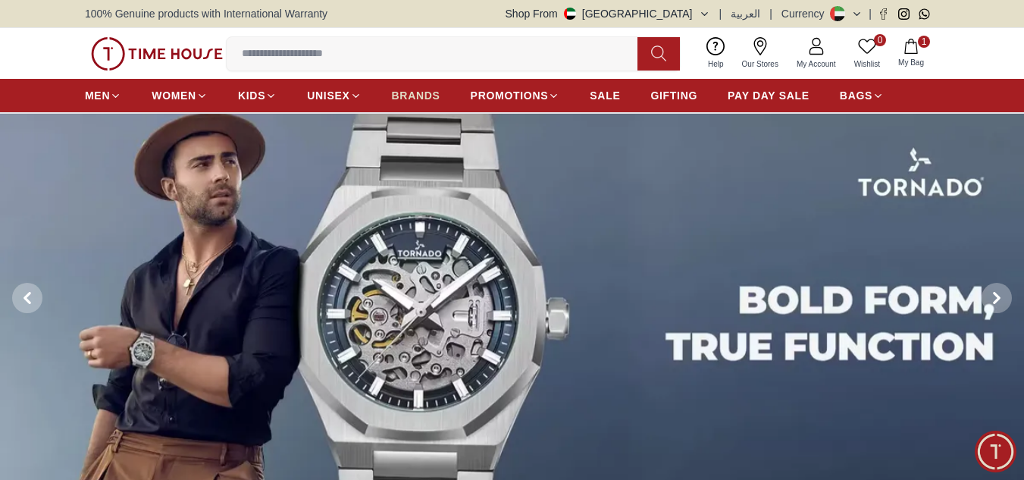
click at [422, 96] on span "BRANDS" at bounding box center [416, 95] width 49 height 15
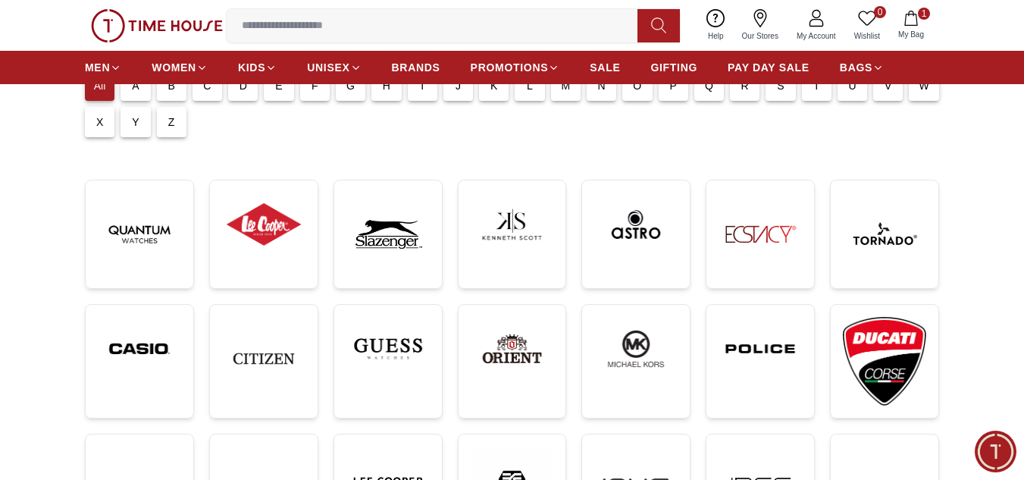
scroll to position [202, 0]
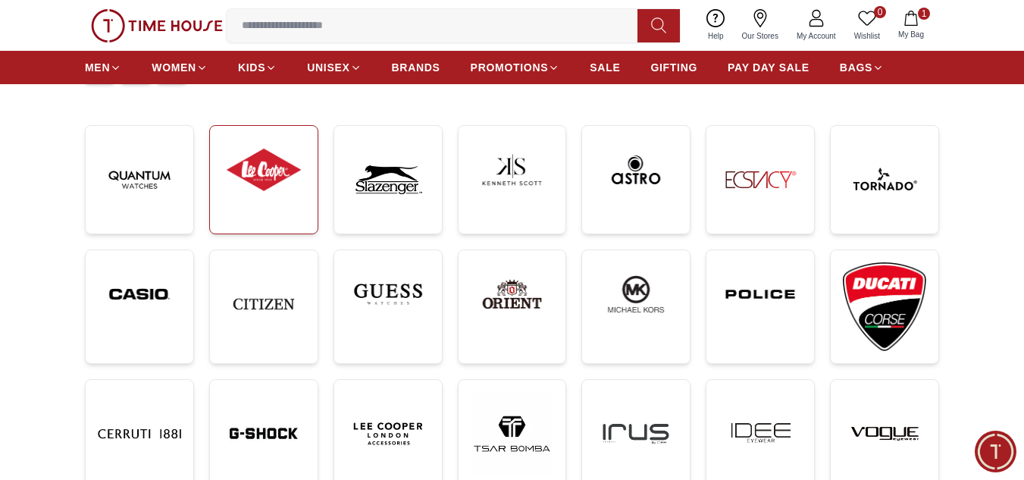
click at [278, 174] on img at bounding box center [263, 170] width 83 height 64
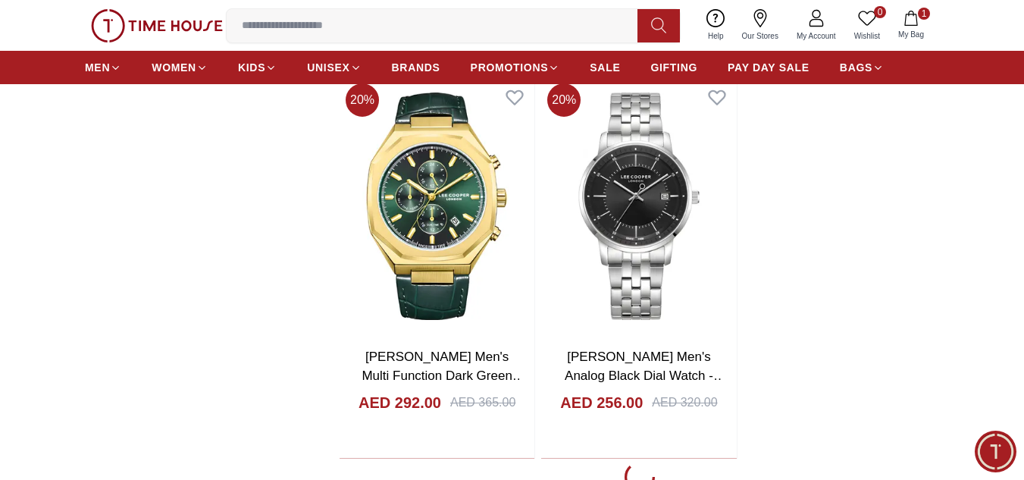
scroll to position [3033, 0]
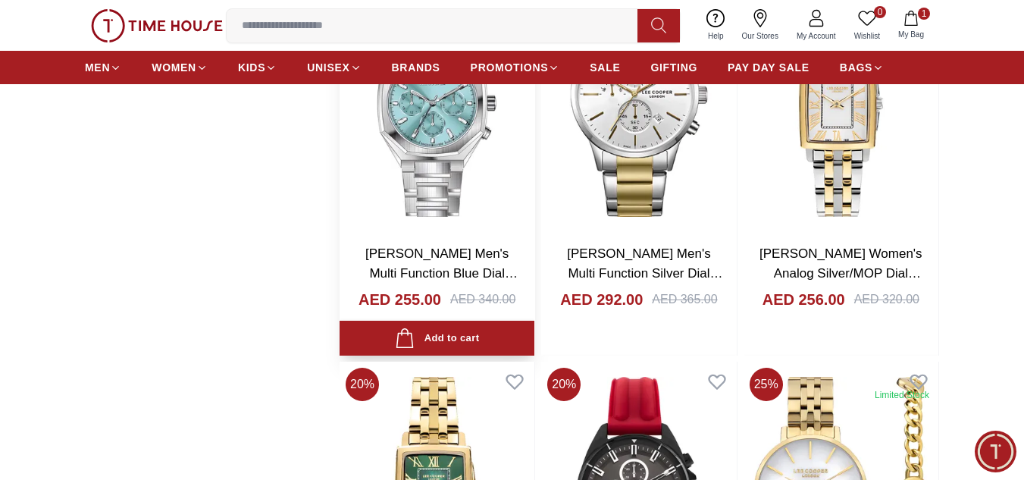
scroll to position [5662, 0]
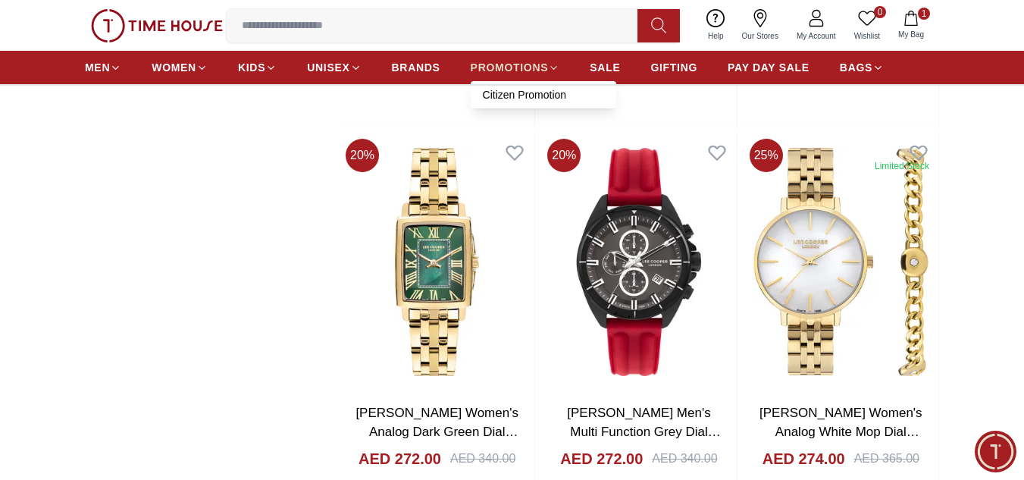
click at [495, 56] on link "PROMOTIONS" at bounding box center [515, 67] width 89 height 27
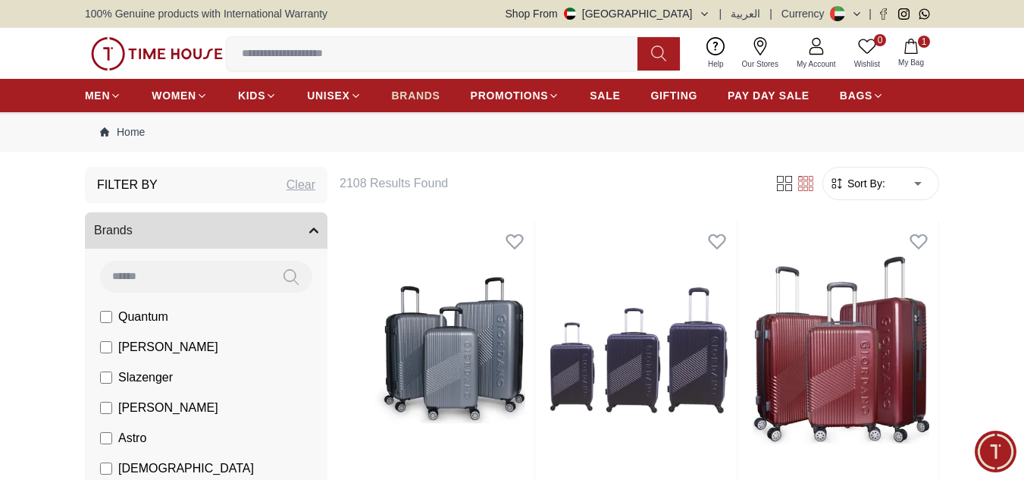
click at [423, 93] on span "BRANDS" at bounding box center [416, 95] width 49 height 15
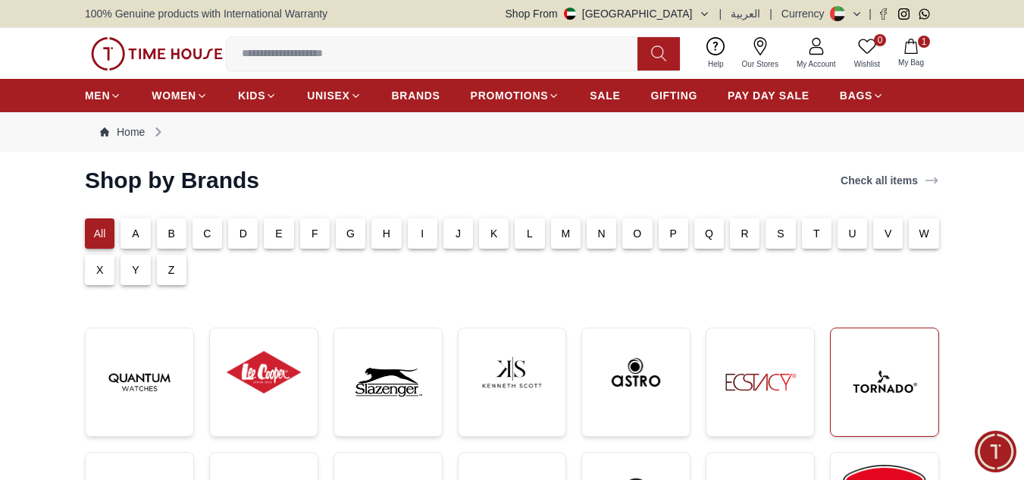
click at [896, 394] on img at bounding box center [884, 381] width 83 height 83
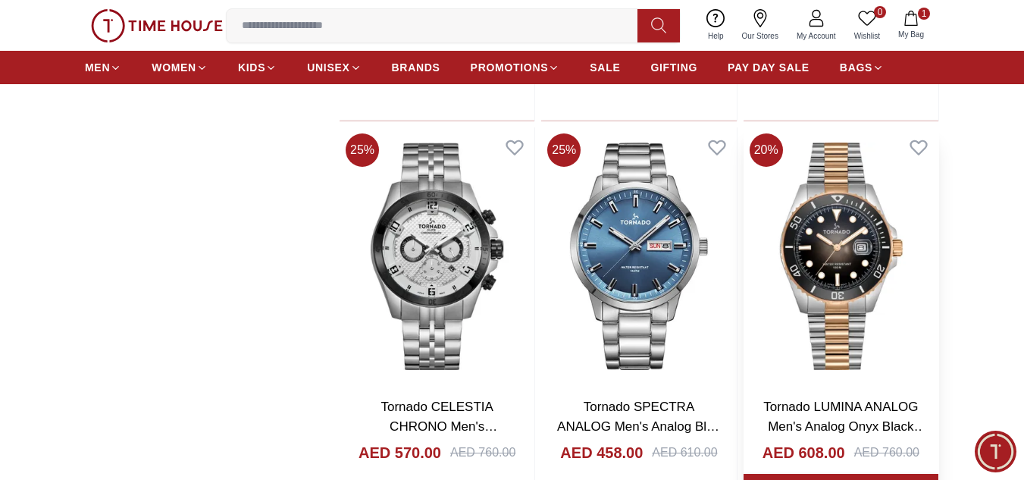
scroll to position [1820, 0]
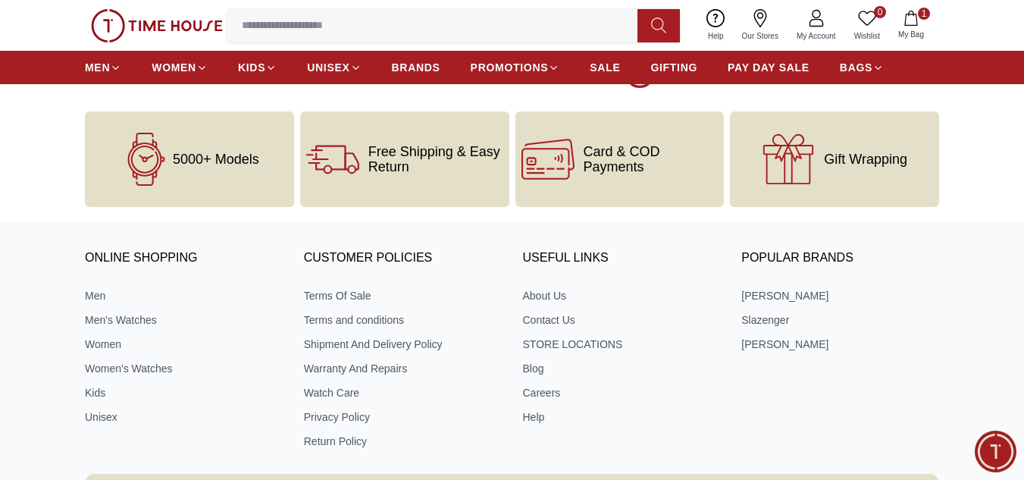
scroll to position [3437, 0]
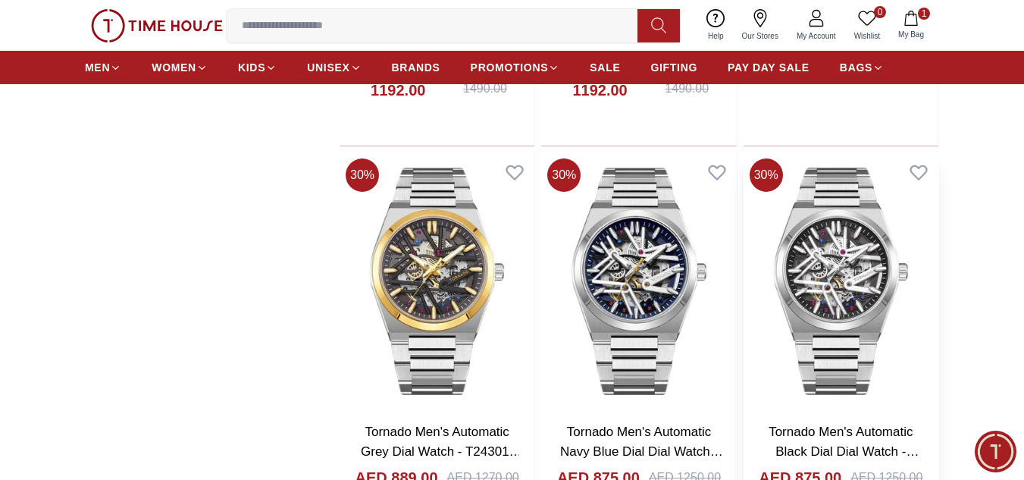
scroll to position [5055, 0]
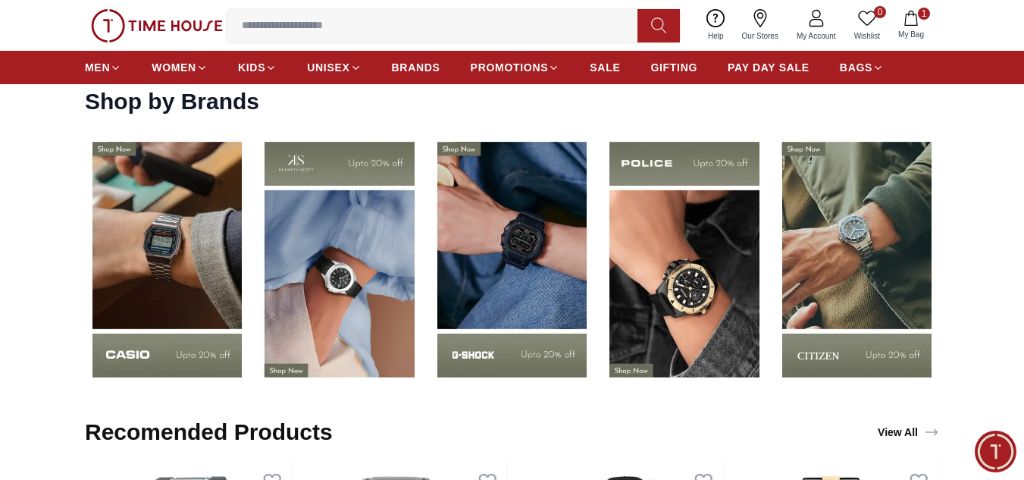
scroll to position [2022, 0]
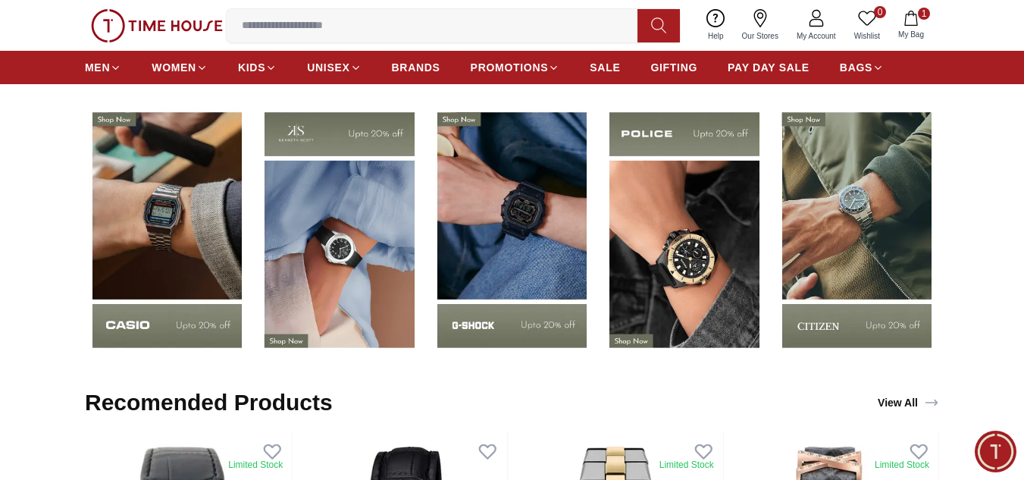
click at [158, 224] on img at bounding box center [167, 230] width 165 height 258
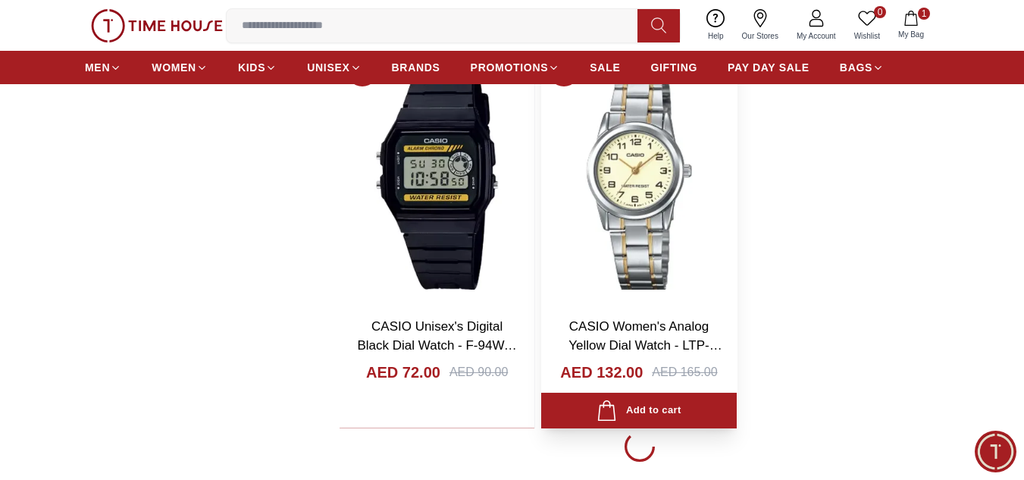
scroll to position [3033, 0]
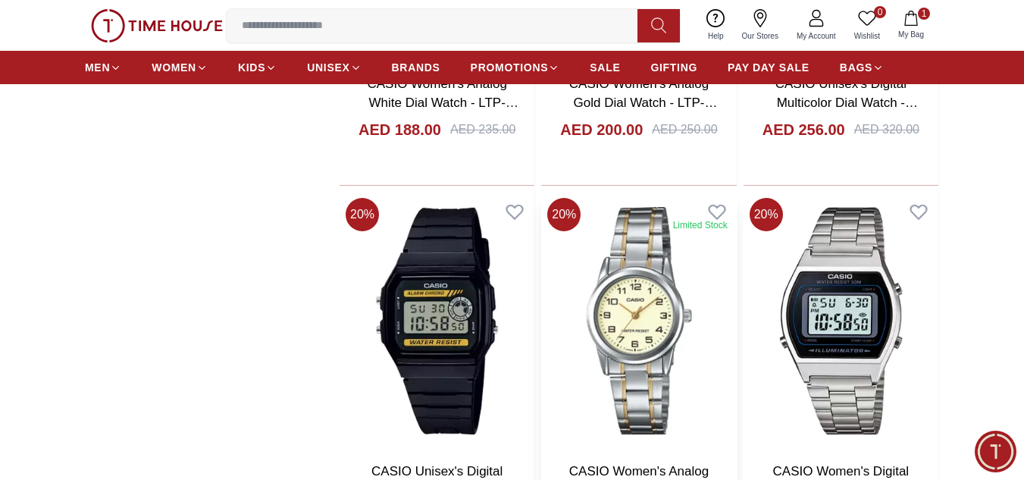
scroll to position [2830, 0]
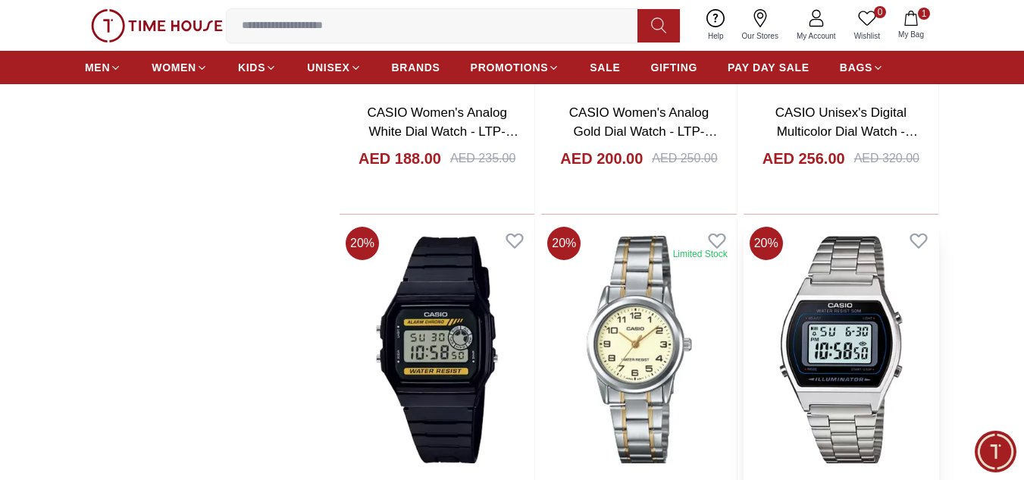
click at [865, 325] on img at bounding box center [841, 350] width 195 height 258
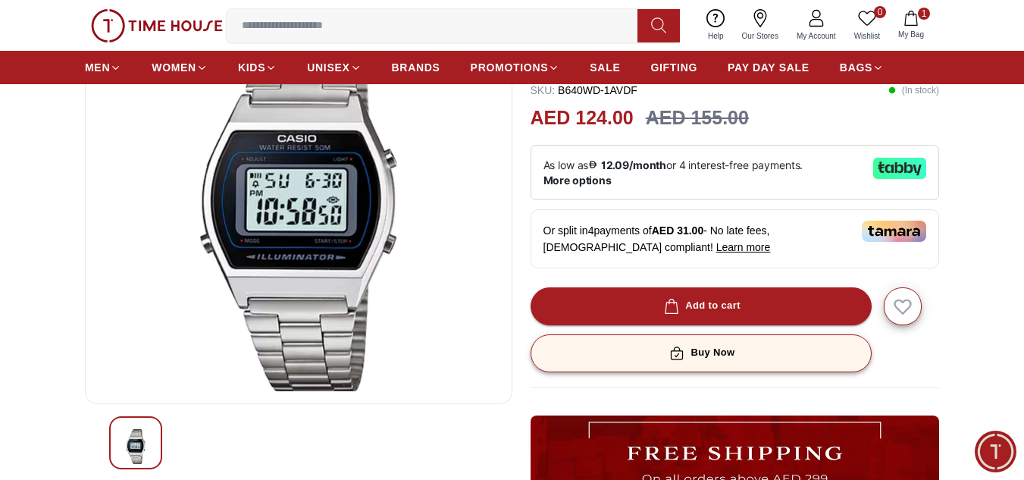
scroll to position [202, 0]
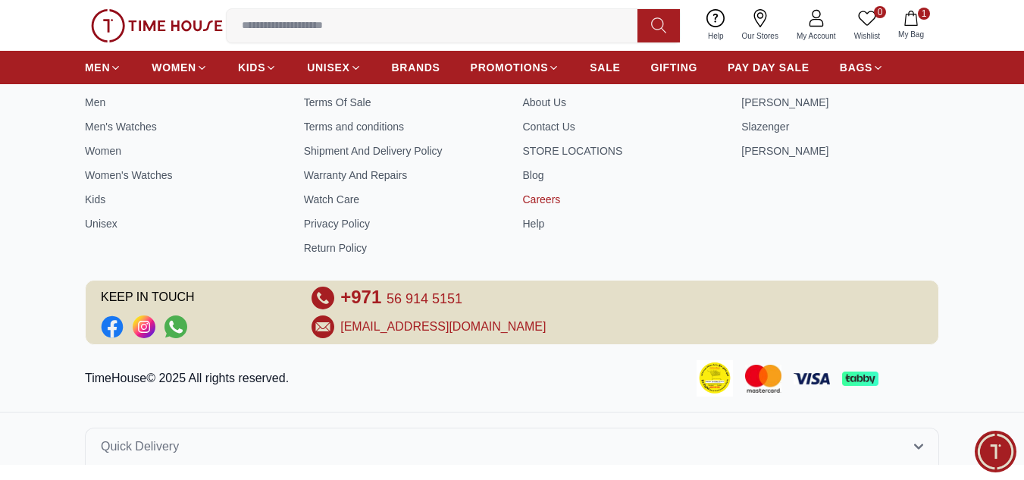
scroll to position [8610, 0]
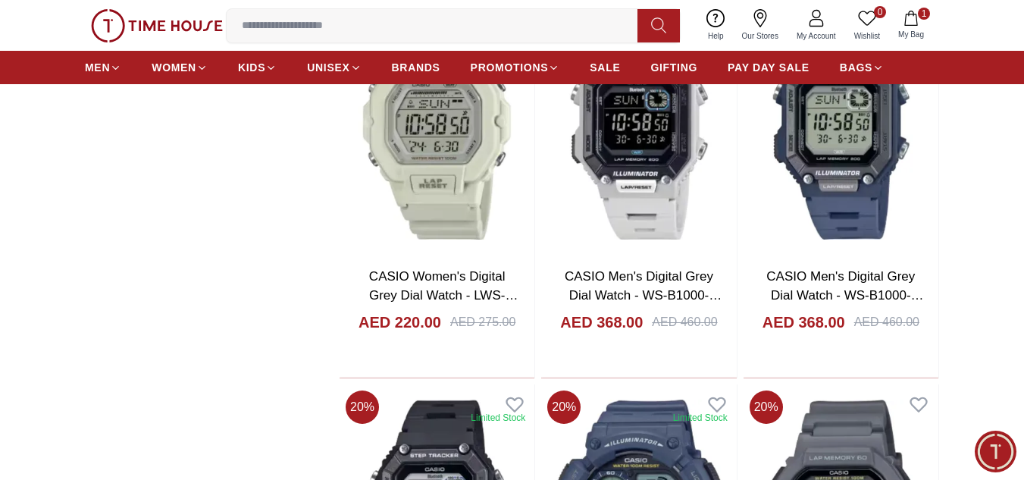
scroll to position [6184, 0]
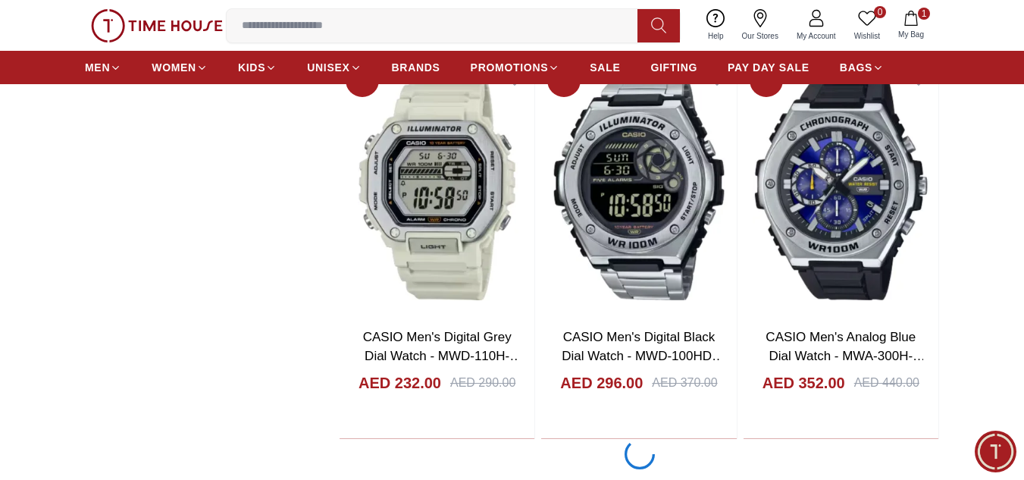
scroll to position [8004, 0]
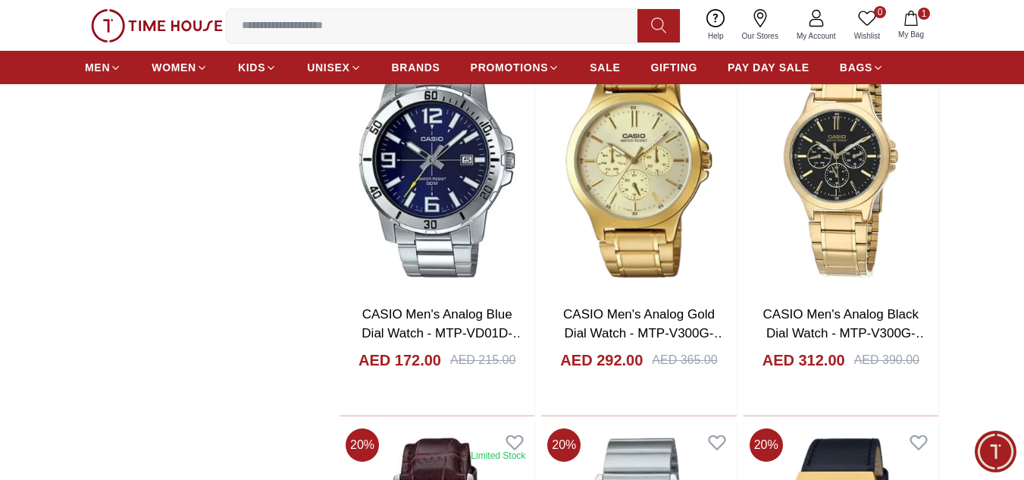
scroll to position [9824, 0]
